Goal: Task Accomplishment & Management: Complete application form

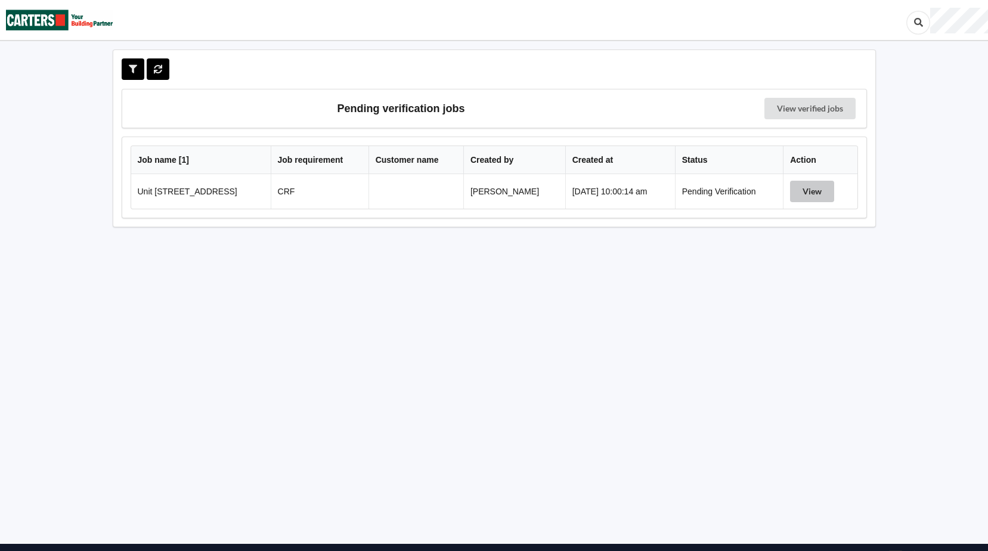
click at [823, 187] on button "View" at bounding box center [812, 191] width 44 height 21
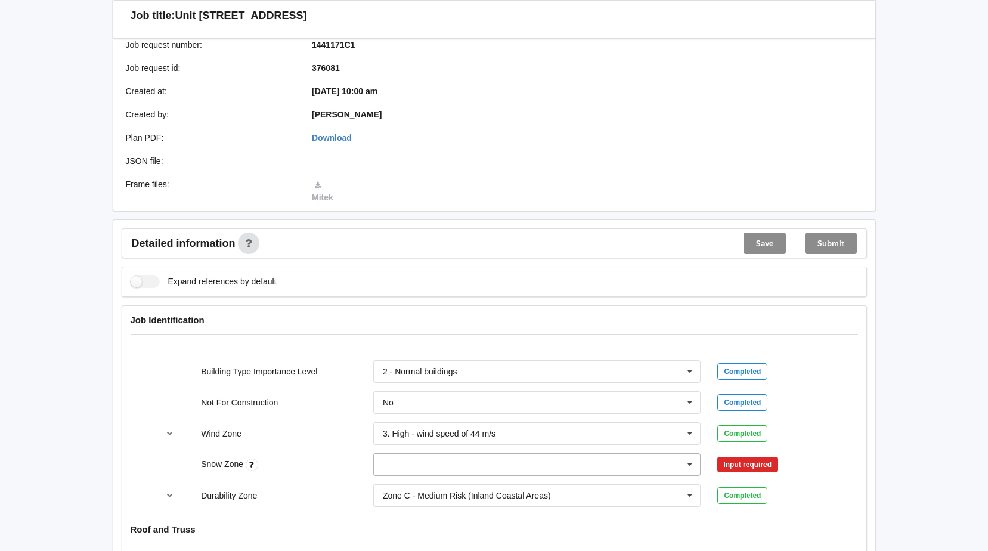
scroll to position [298, 0]
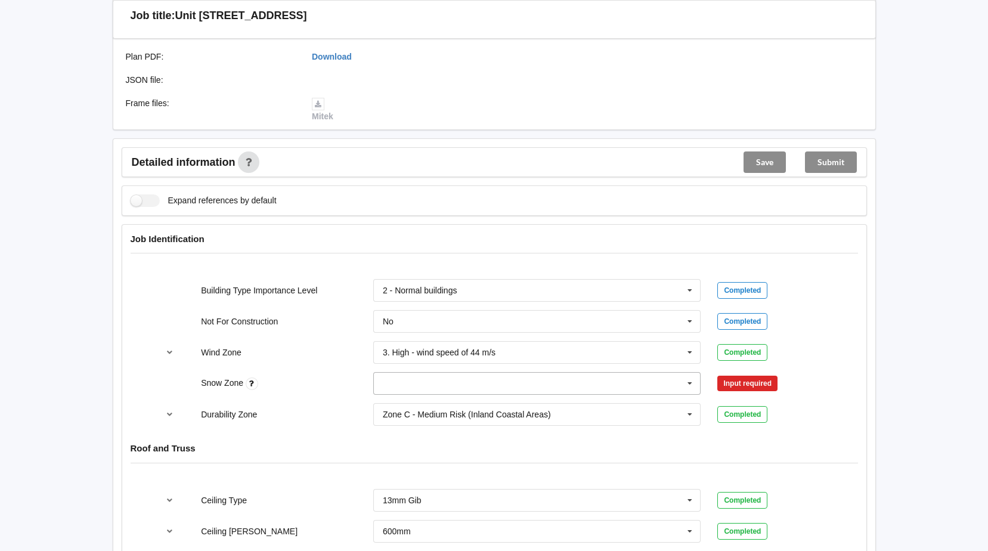
click at [691, 380] on icon at bounding box center [690, 384] width 18 height 22
click at [389, 405] on span "N0" at bounding box center [388, 406] width 11 height 10
click at [742, 385] on button "Confirm input" at bounding box center [752, 384] width 71 height 20
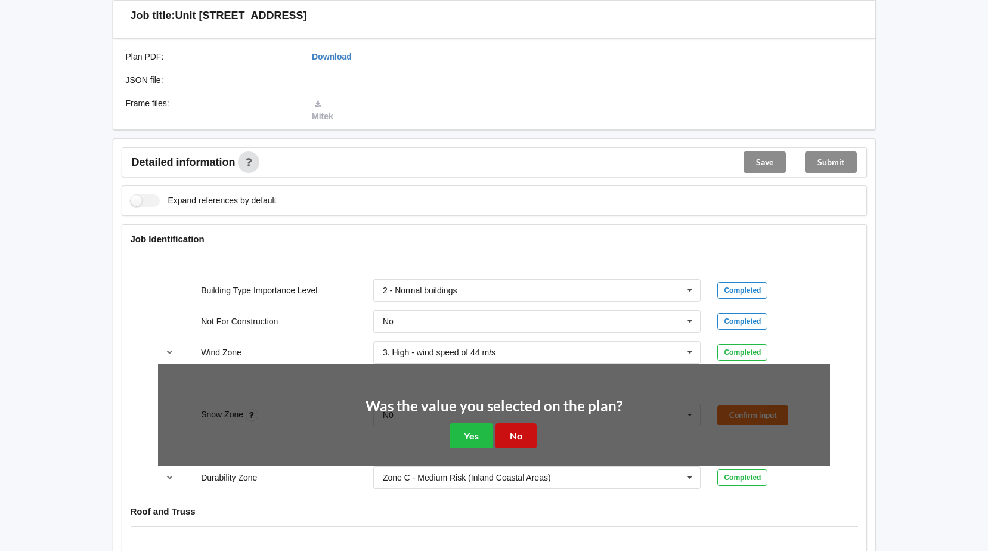
click at [525, 433] on button "No" at bounding box center [515, 435] width 41 height 24
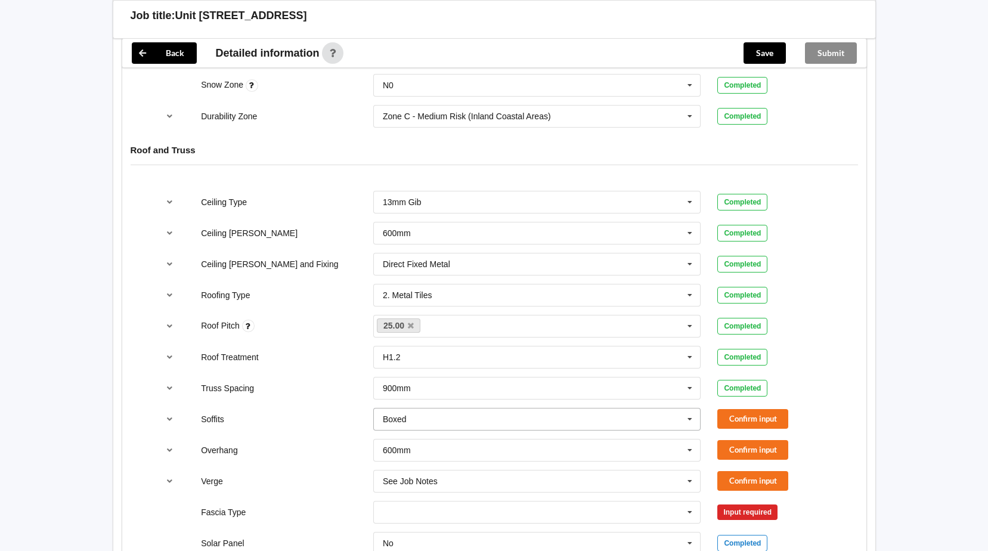
scroll to position [656, 0]
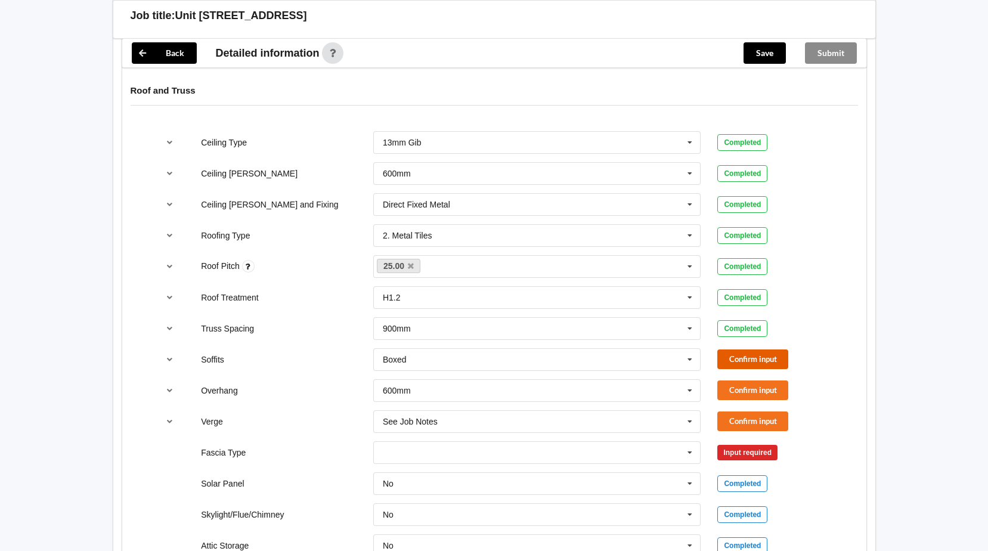
click at [765, 356] on button "Confirm input" at bounding box center [752, 359] width 71 height 20
click at [762, 384] on button "Confirm input" at bounding box center [752, 390] width 71 height 20
click at [689, 420] on icon at bounding box center [690, 422] width 18 height 22
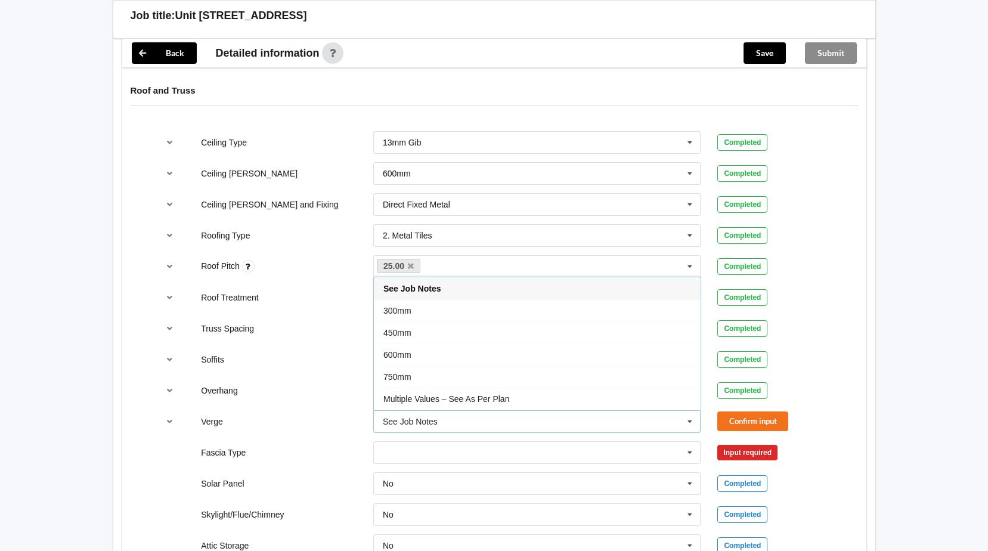
drag, startPoint x: 392, startPoint y: 356, endPoint x: 417, endPoint y: 362, distance: 25.2
click at [394, 357] on span "600mm" at bounding box center [397, 355] width 28 height 10
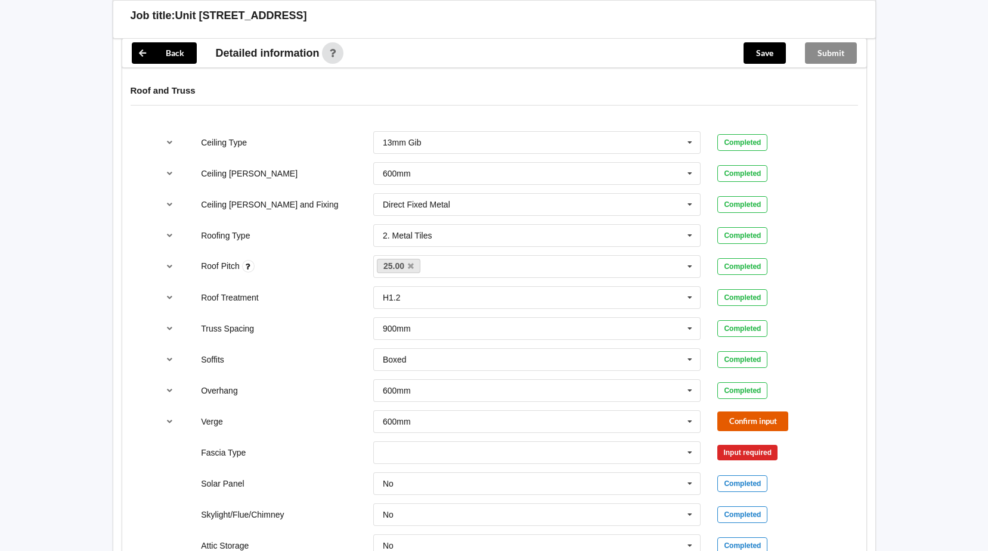
click at [781, 425] on button "Confirm input" at bounding box center [752, 421] width 71 height 20
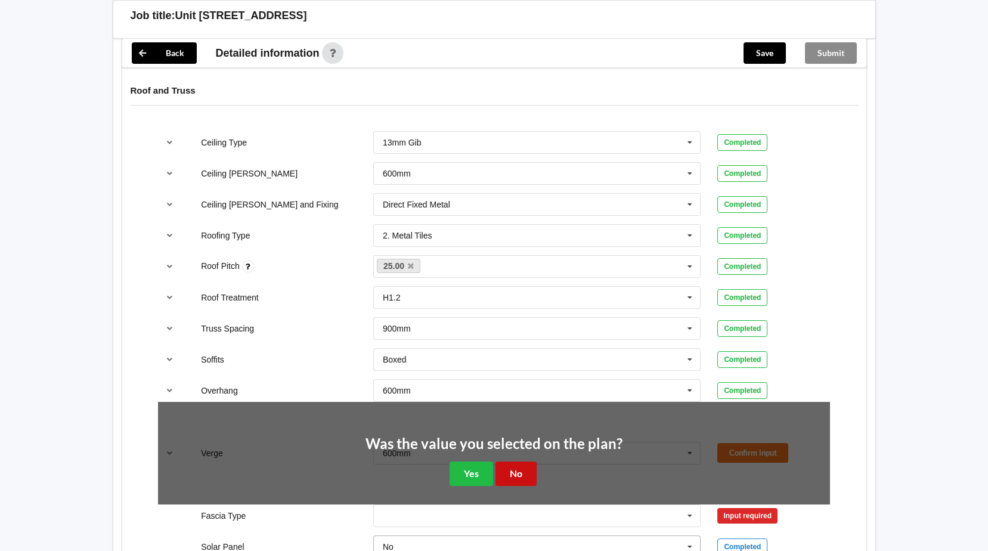
drag, startPoint x: 508, startPoint y: 476, endPoint x: 519, endPoint y: 477, distance: 10.2
click at [514, 476] on button "No" at bounding box center [515, 473] width 41 height 24
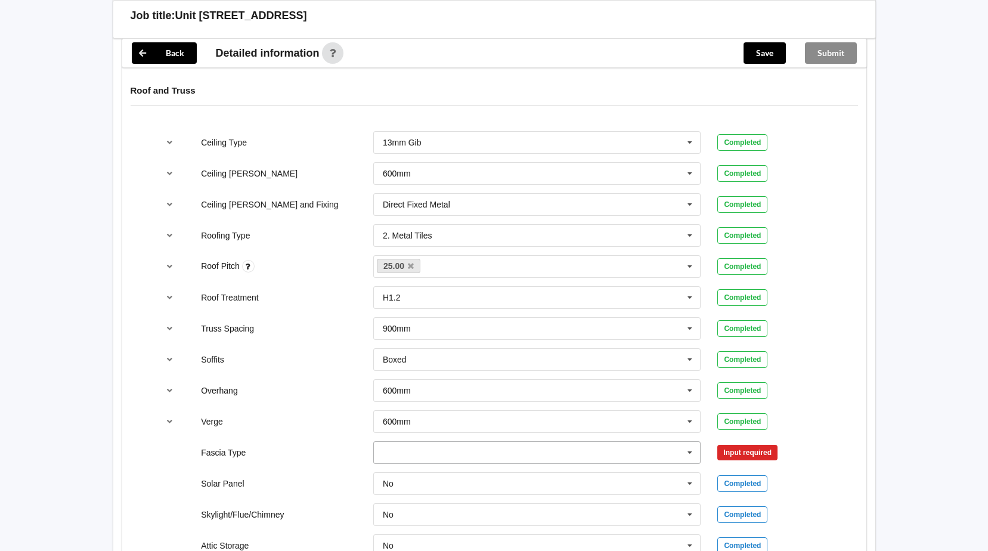
click at [689, 452] on icon at bounding box center [690, 453] width 18 height 22
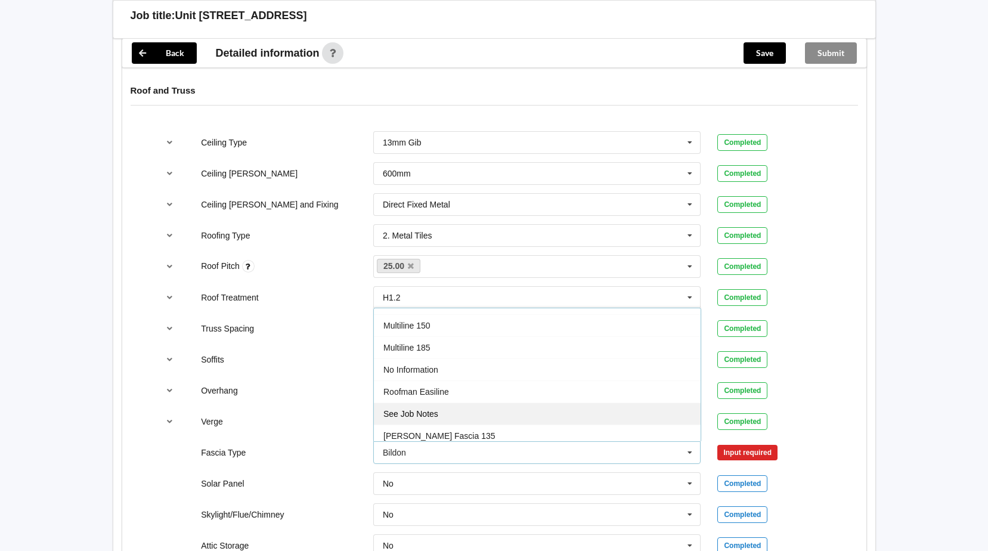
click at [432, 413] on span "See Job Notes" at bounding box center [410, 414] width 55 height 10
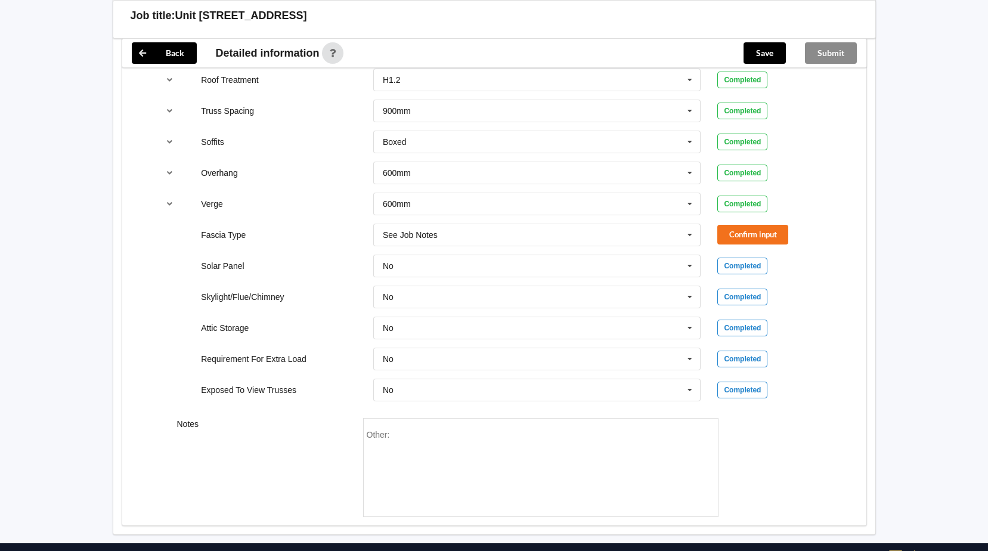
scroll to position [894, 0]
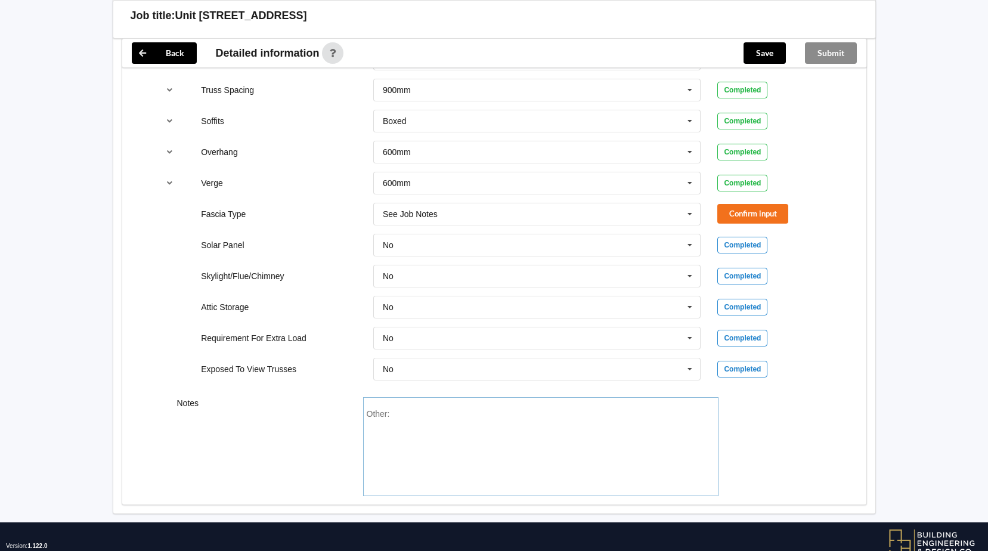
click at [435, 415] on div "Other:" at bounding box center [541, 450] width 348 height 83
click at [404, 417] on div "Other:" at bounding box center [541, 450] width 348 height 83
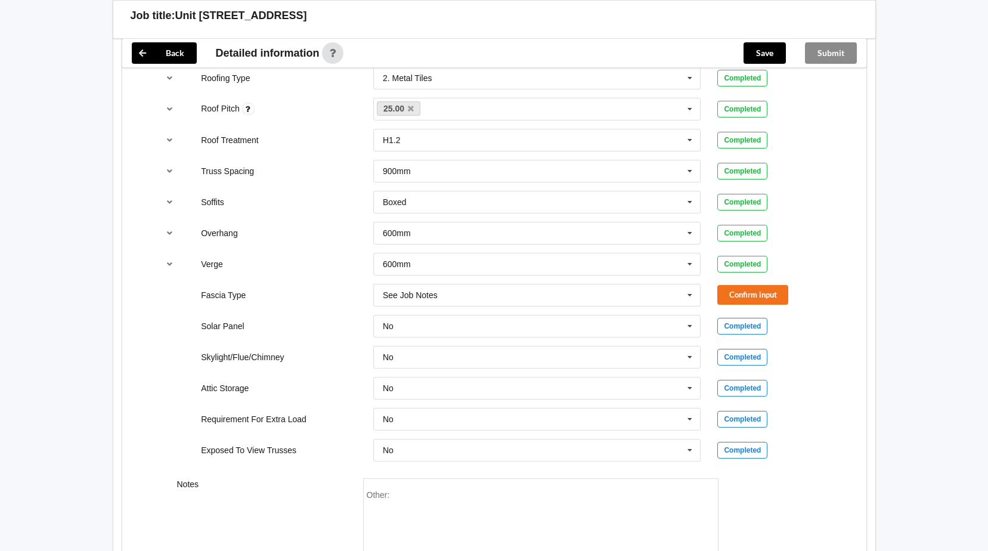
scroll to position [834, 0]
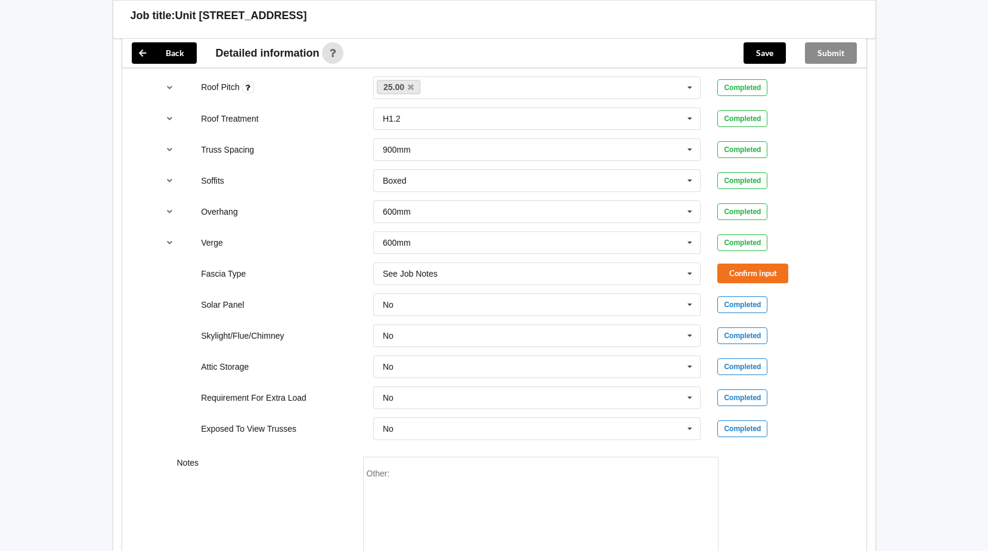
click at [396, 470] on div "Other:" at bounding box center [541, 510] width 348 height 83
click at [402, 477] on div "Other:" at bounding box center [541, 510] width 348 height 83
click at [459, 481] on div "Other:" at bounding box center [541, 510] width 348 height 83
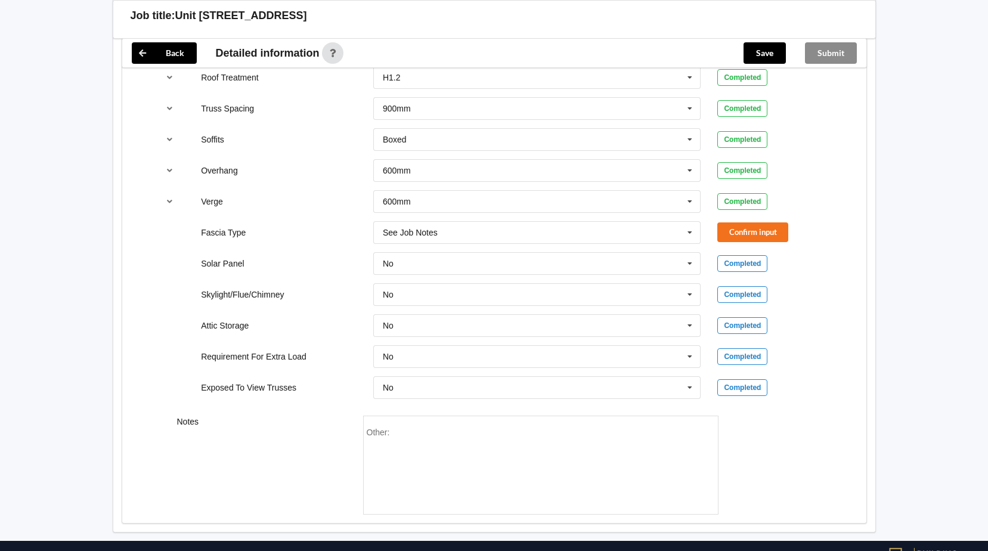
scroll to position [925, 0]
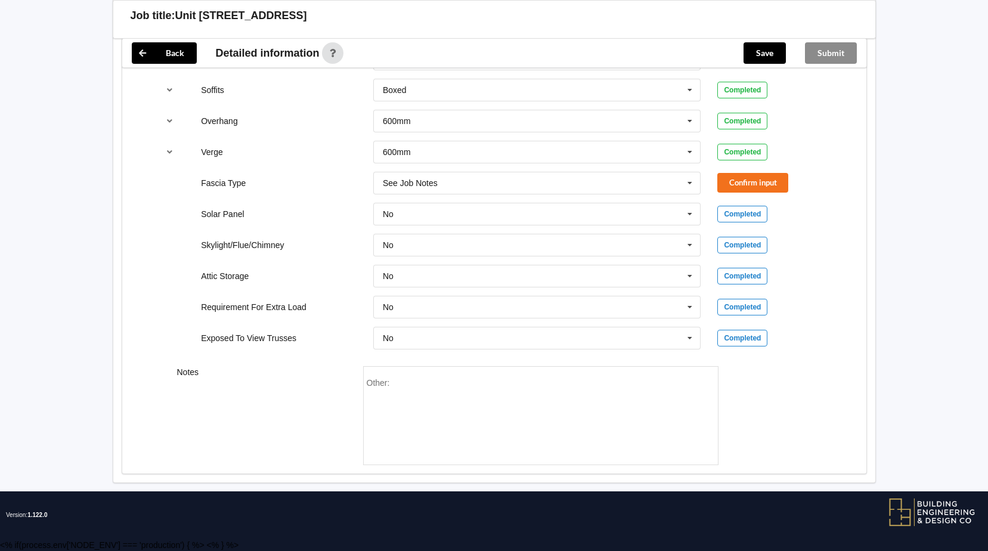
click at [550, 415] on div "Other:" at bounding box center [541, 419] width 348 height 83
click at [461, 387] on div "Other:" at bounding box center [541, 419] width 348 height 83
click at [761, 181] on button "Confirm input" at bounding box center [752, 183] width 71 height 20
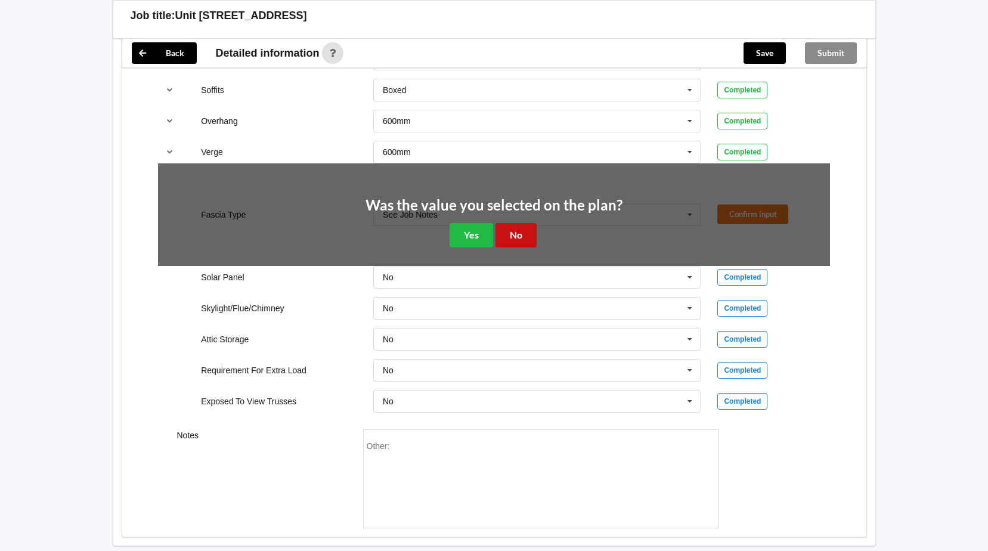
click at [516, 237] on button "No" at bounding box center [515, 235] width 41 height 24
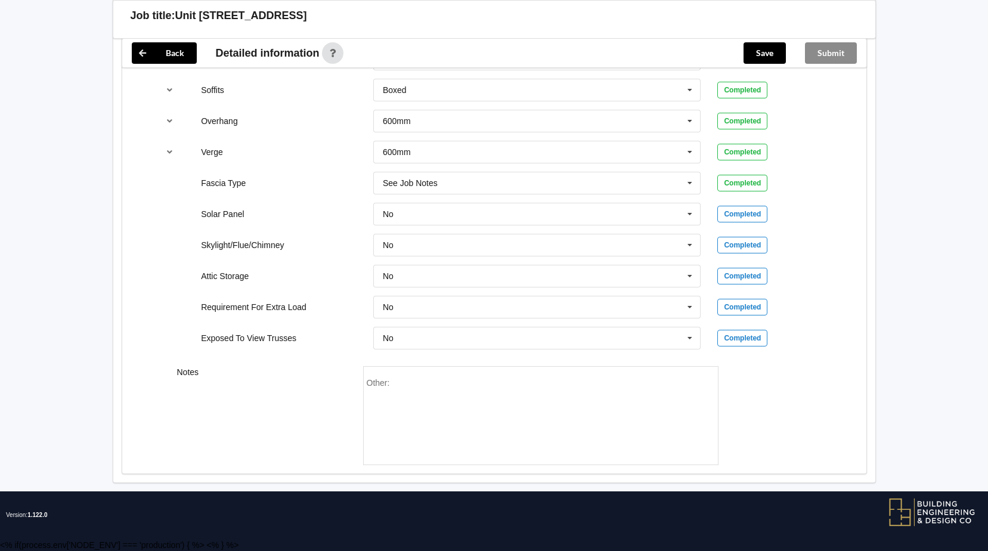
click at [467, 385] on div "Other:" at bounding box center [541, 419] width 348 height 83
click at [484, 391] on div "Other:" at bounding box center [541, 419] width 348 height 83
click at [759, 56] on button "Save" at bounding box center [764, 52] width 42 height 21
click at [855, 55] on button "Submit" at bounding box center [831, 52] width 52 height 21
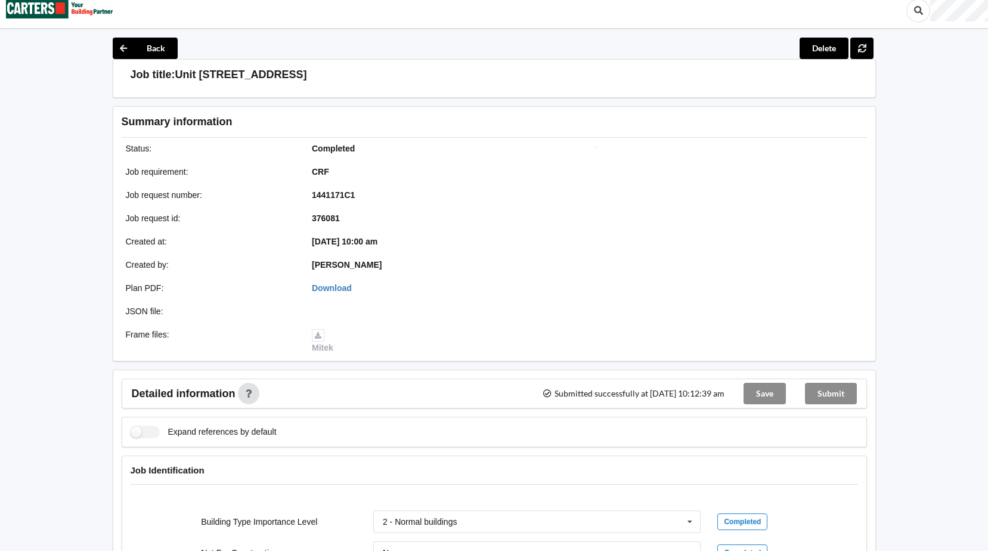
scroll to position [0, 0]
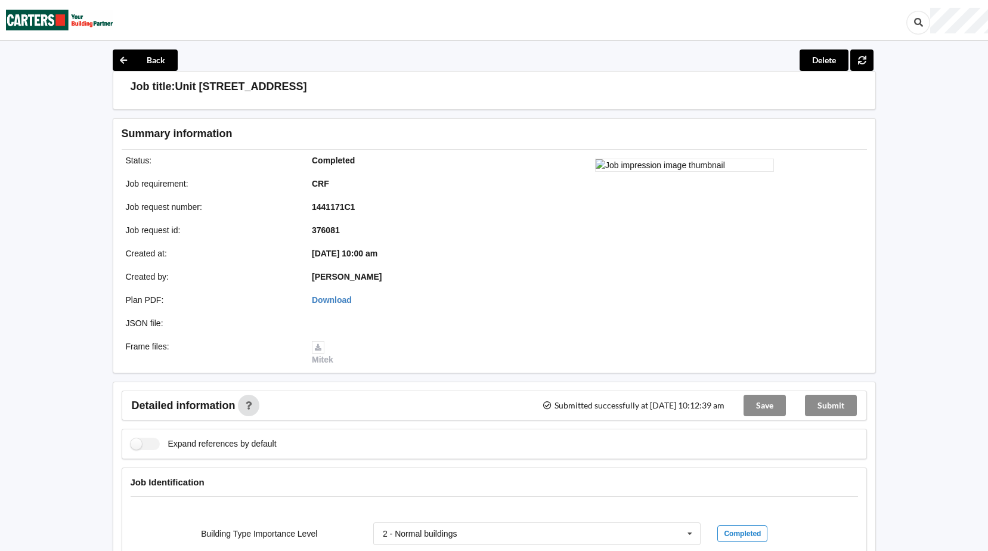
click at [46, 21] on img at bounding box center [59, 20] width 107 height 39
